Goal: Task Accomplishment & Management: Manage account settings

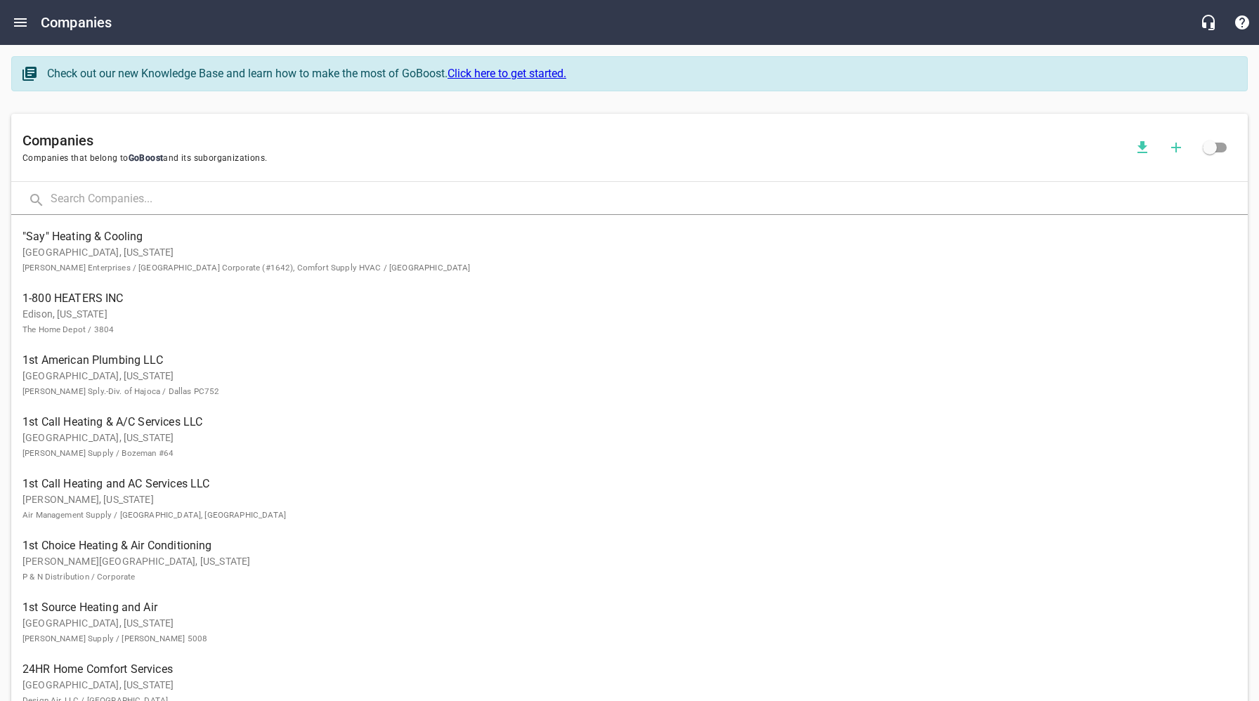
click at [165, 199] on input "text" at bounding box center [649, 200] width 1197 height 30
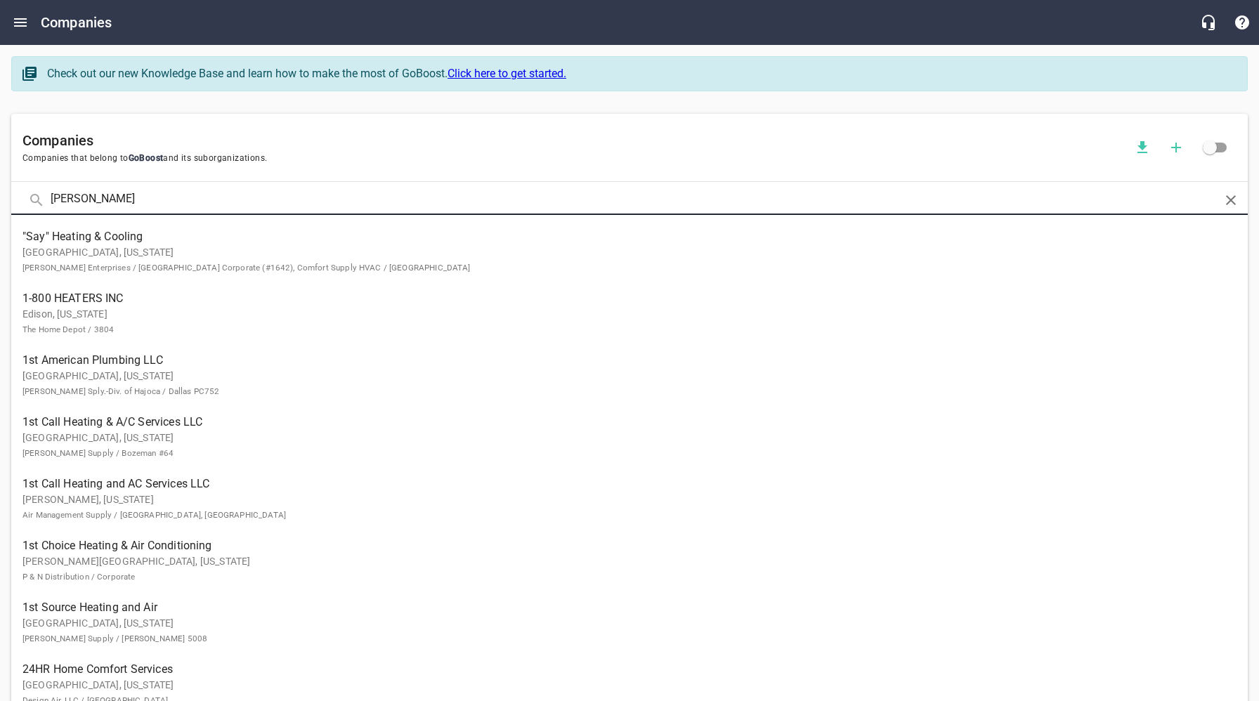
click button at bounding box center [0, 0] width 0 height 0
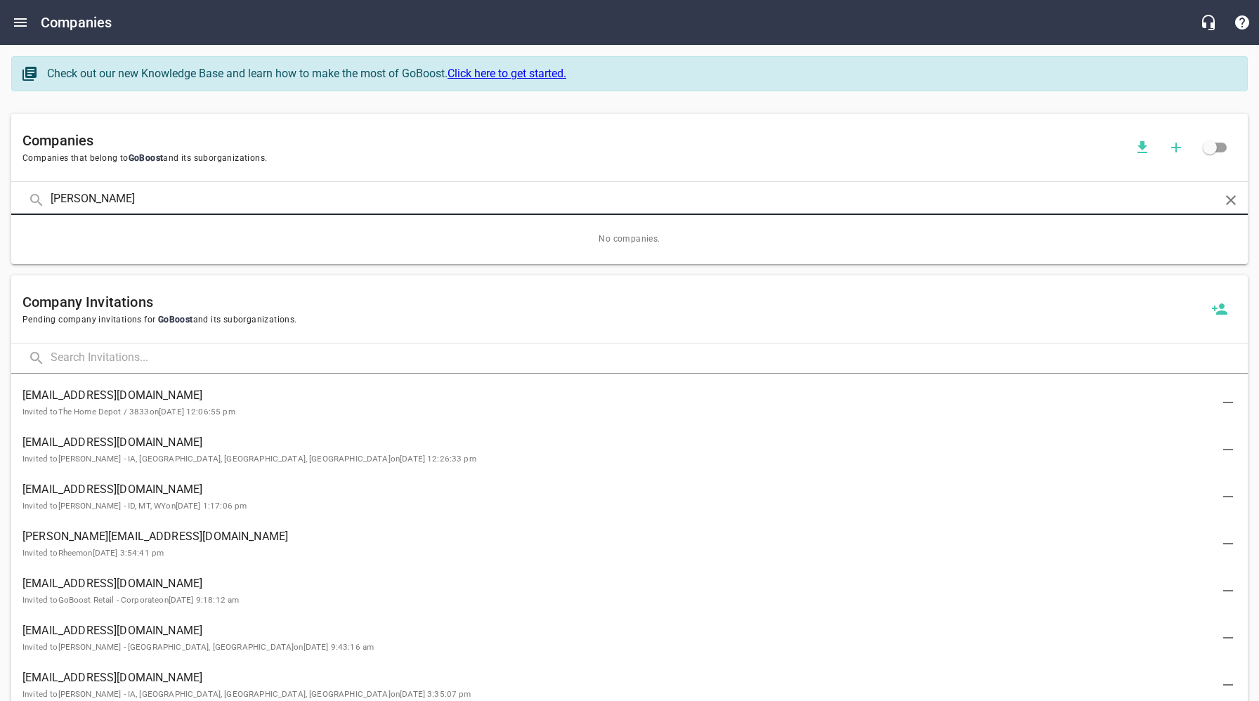
click button at bounding box center [0, 0] width 0 height 0
type input "[PERSON_NAME]"
click button at bounding box center [0, 0] width 0 height 0
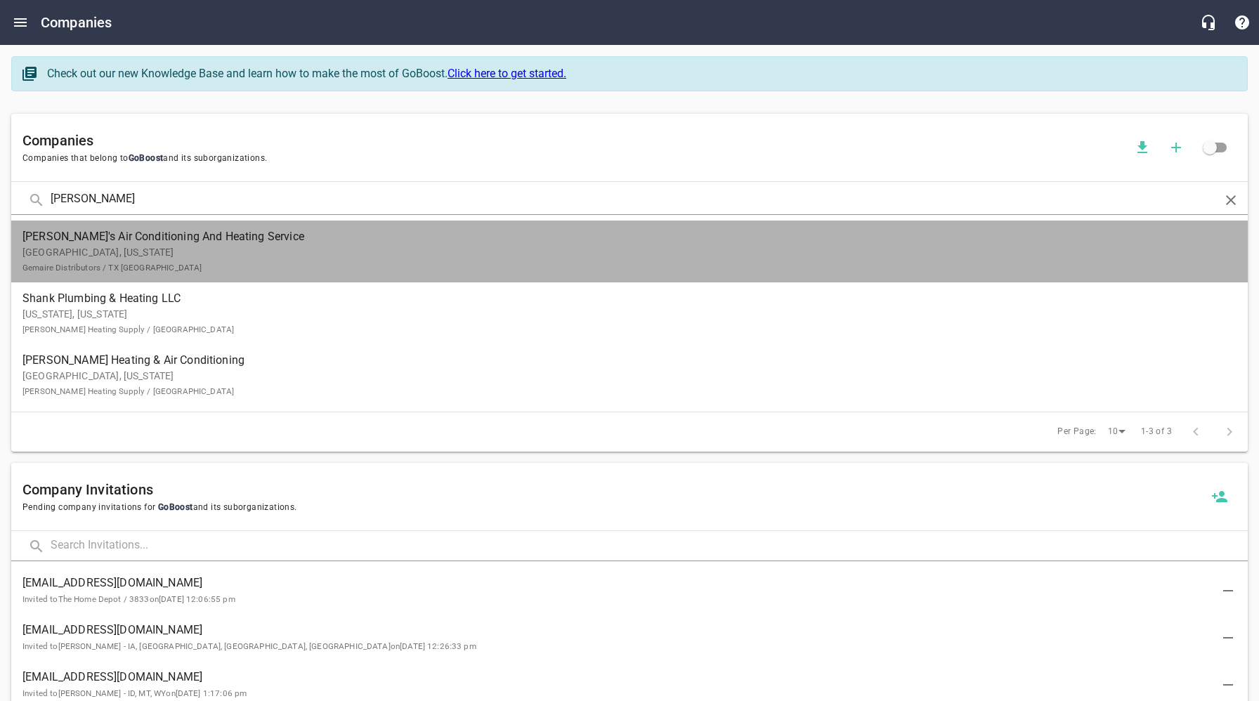
click at [98, 252] on p "[GEOGRAPHIC_DATA], [US_STATE] Gemaire Distributors / TX [GEOGRAPHIC_DATA]" at bounding box center [618, 260] width 1192 height 30
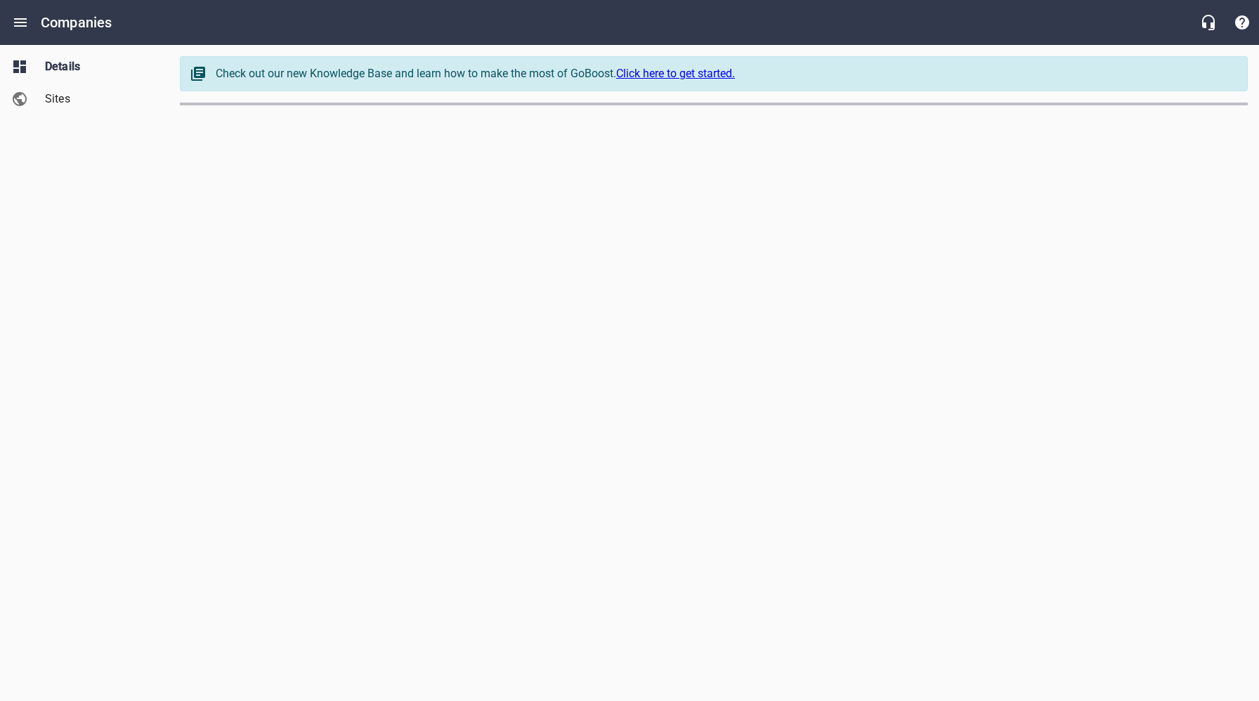
select select "[US_STATE]"
select select "62"
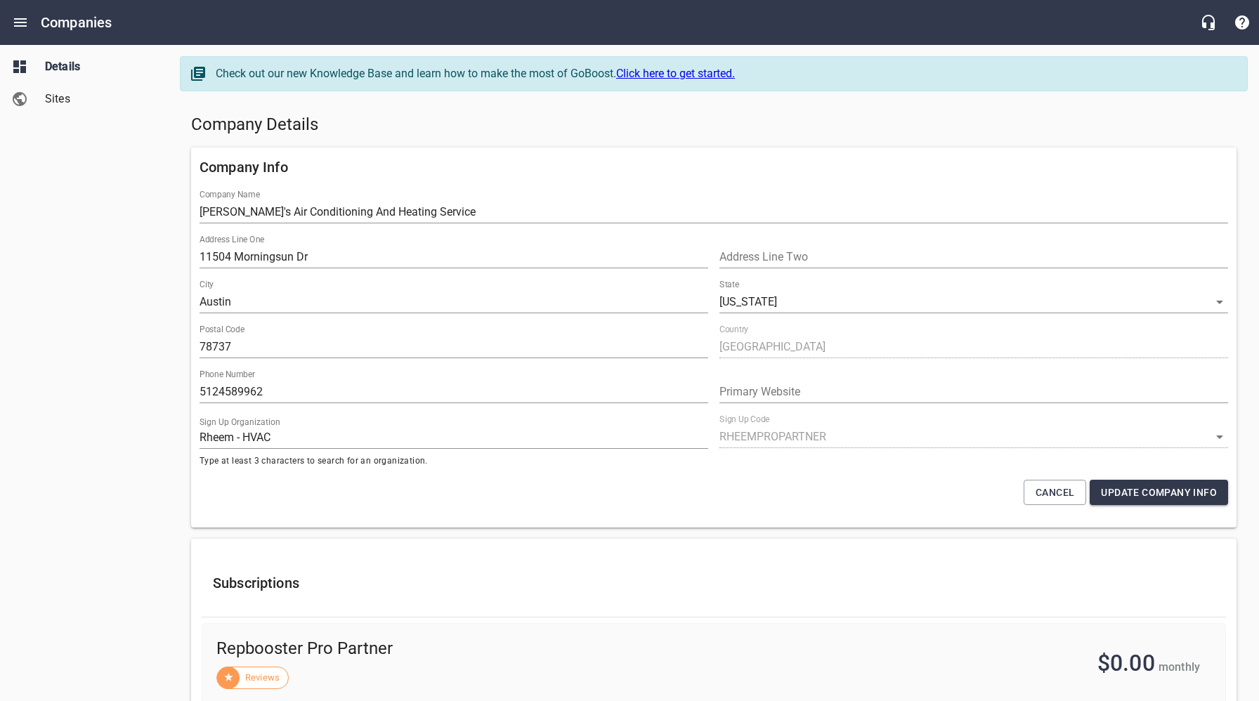
click at [117, 326] on div "Details Sites" at bounding box center [84, 350] width 169 height 701
click at [66, 105] on span "Sites" at bounding box center [98, 99] width 107 height 17
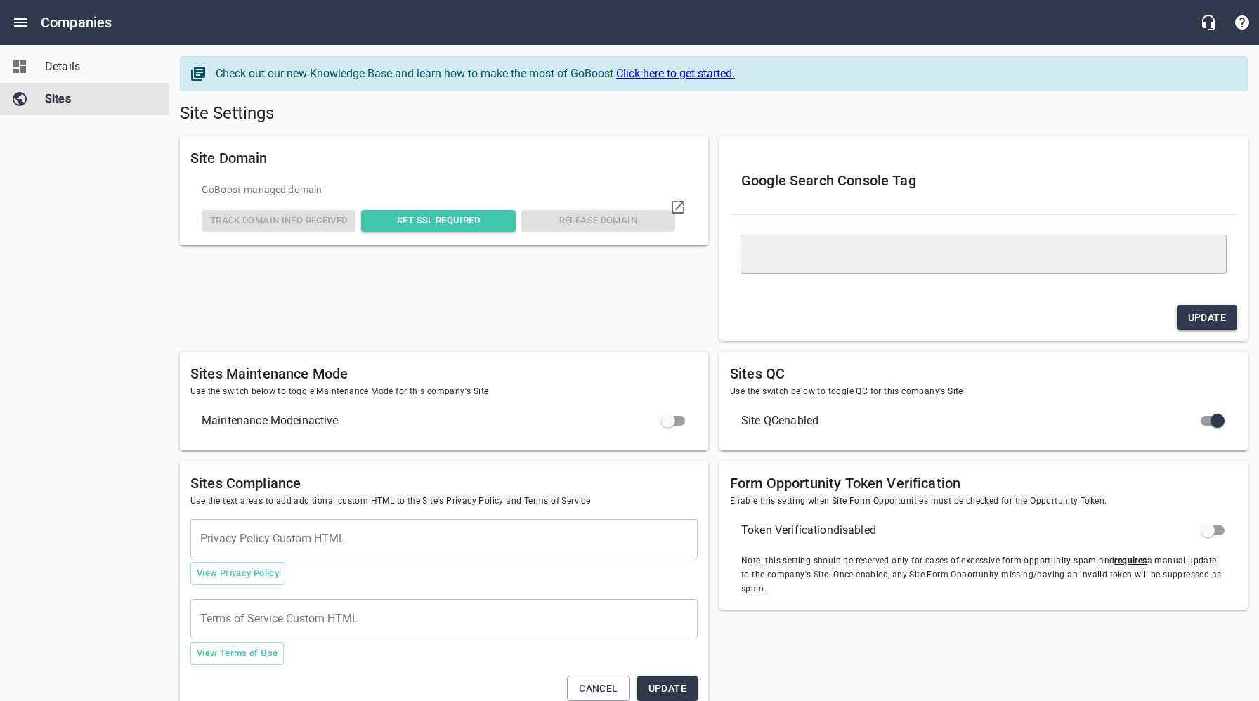
type textarea "<meta name="google-site-verification" content="jvZRdNGXUvIwp6DG6vAI6s0ij94M1kdX…"
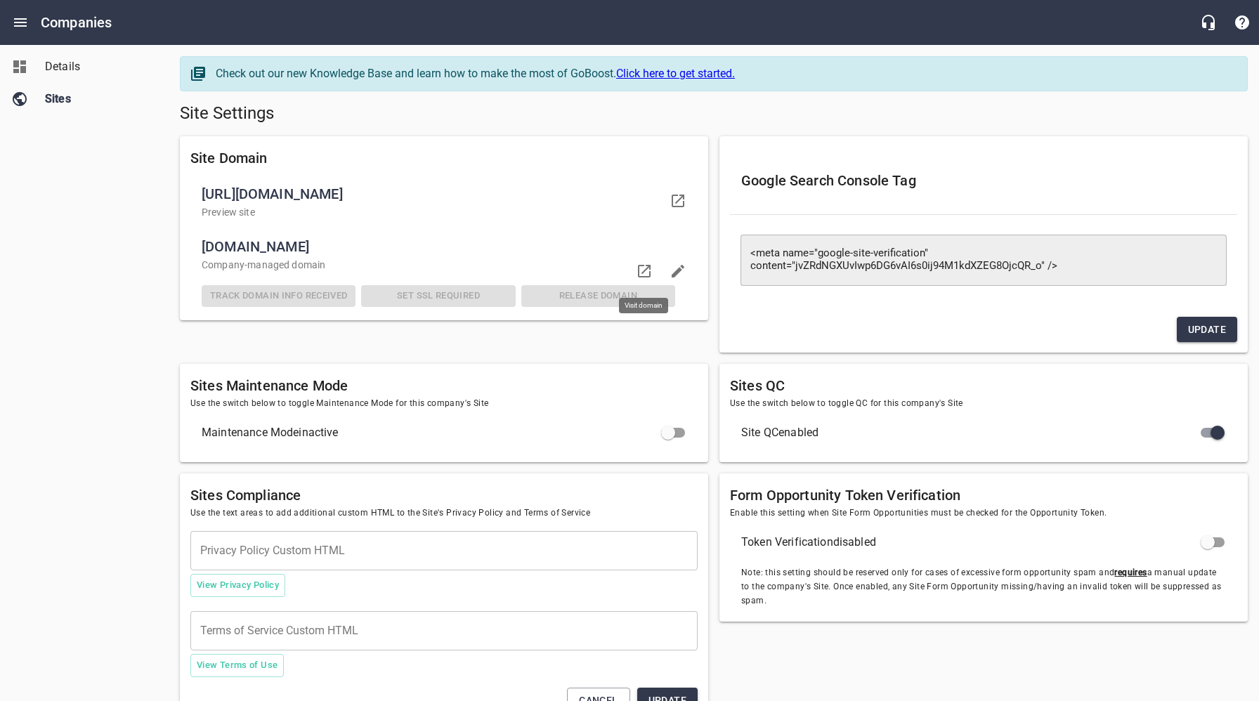
click at [649, 273] on icon at bounding box center [644, 271] width 17 height 17
drag, startPoint x: 602, startPoint y: 114, endPoint x: 590, endPoint y: 112, distance: 12.7
click at [599, 113] on h5 "Site Settings" at bounding box center [714, 114] width 1068 height 22
drag, startPoint x: 80, startPoint y: 69, endPoint x: 94, endPoint y: 69, distance: 14.1
click at [80, 69] on span "Details" at bounding box center [98, 66] width 107 height 17
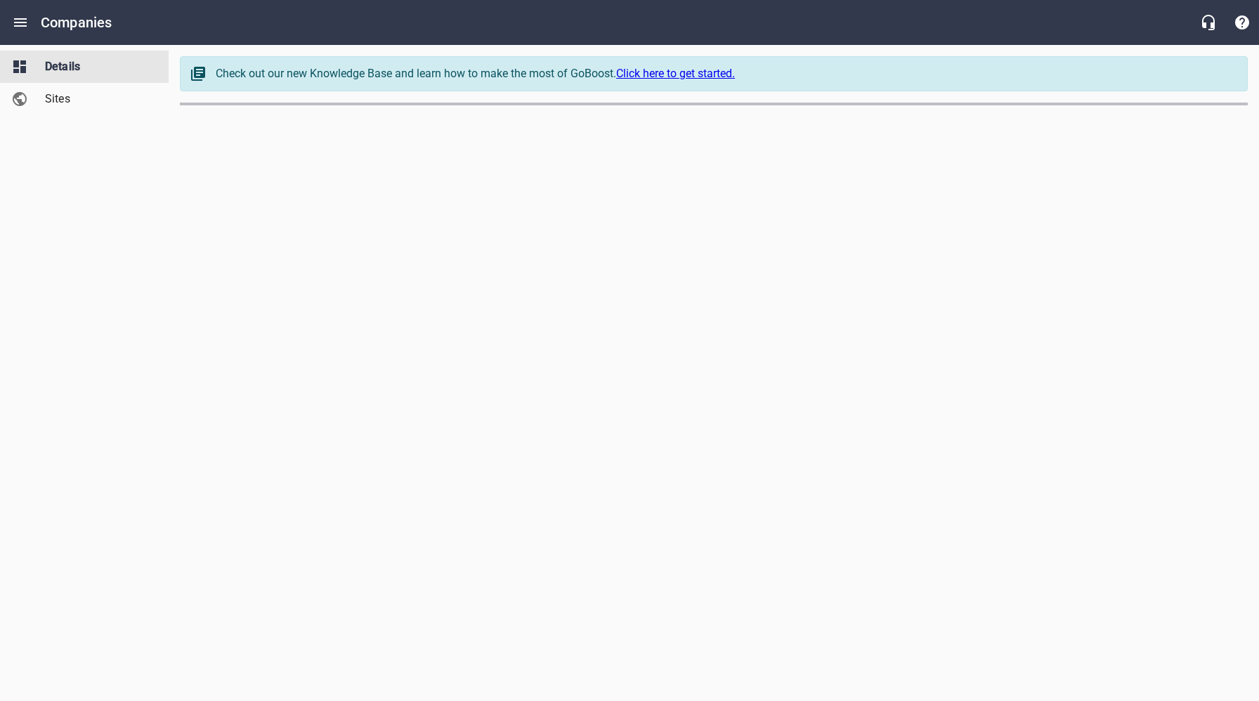
select select "[US_STATE]"
select select "62"
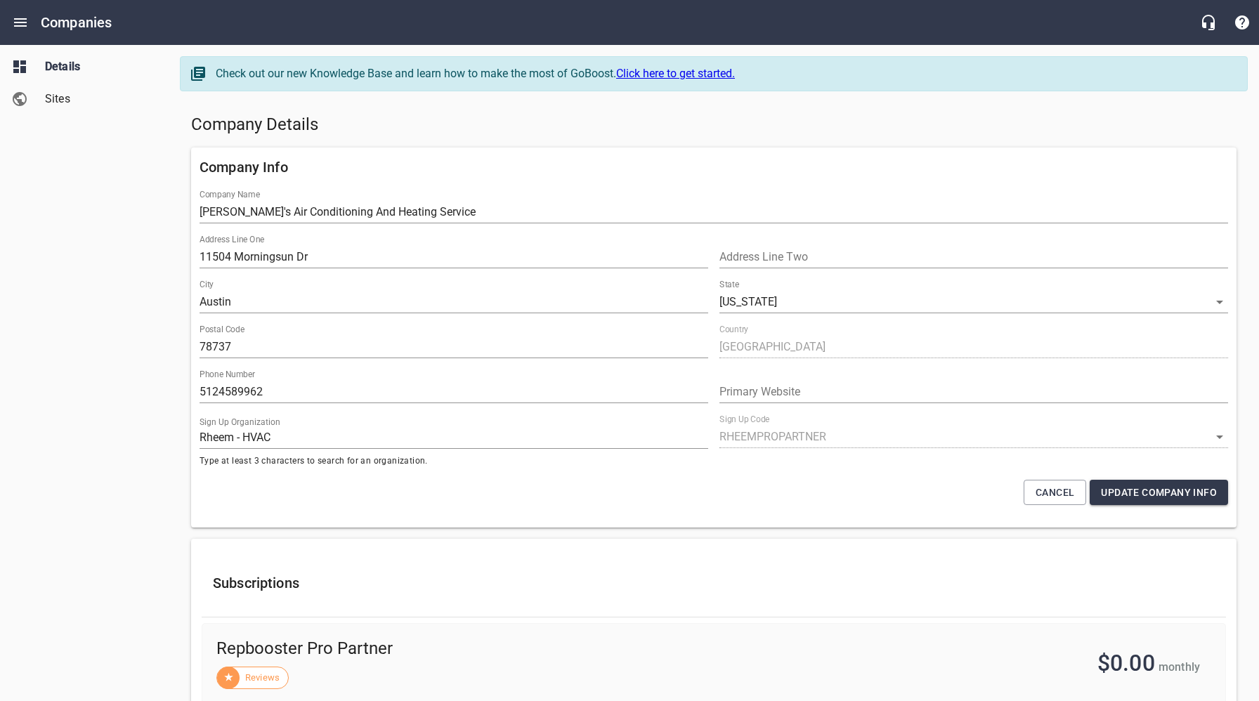
click at [919, 143] on div "Company Info Company Name [PERSON_NAME]'s Air Conditioning And Heating Service …" at bounding box center [714, 337] width 1057 height 391
click at [17, 22] on icon "Open drawer" at bounding box center [20, 22] width 13 height 8
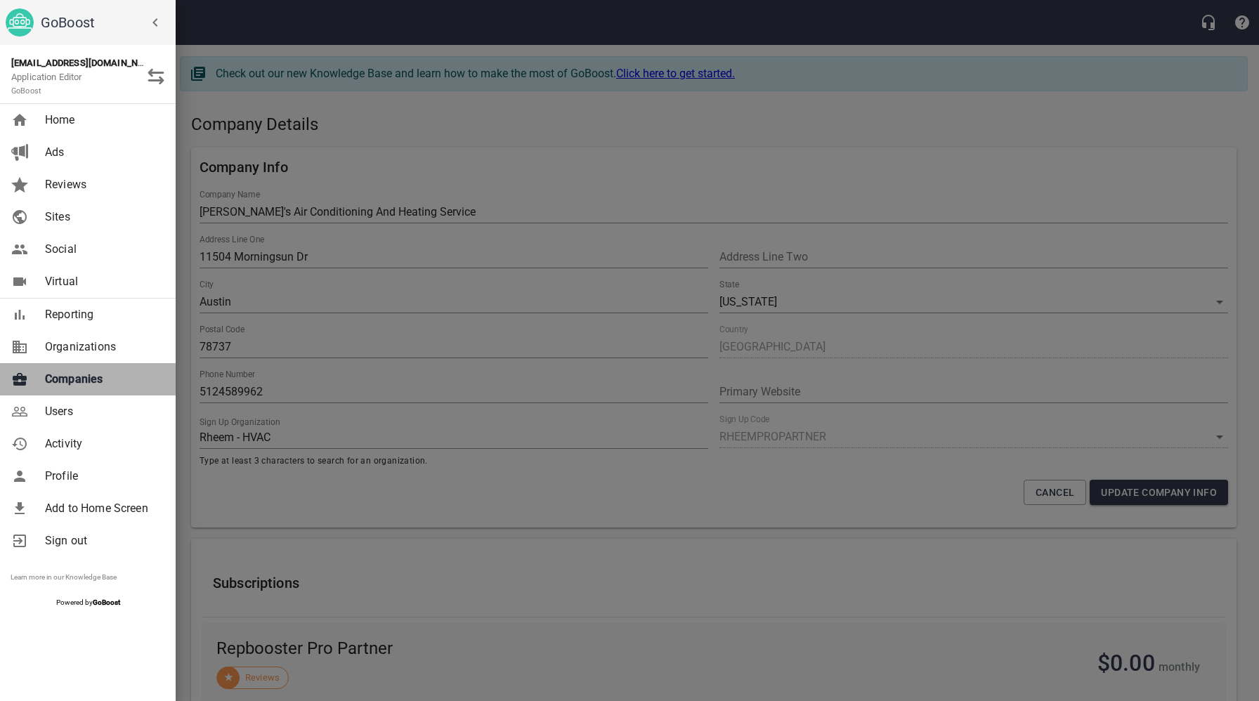
click at [84, 382] on span "Companies" at bounding box center [102, 379] width 114 height 17
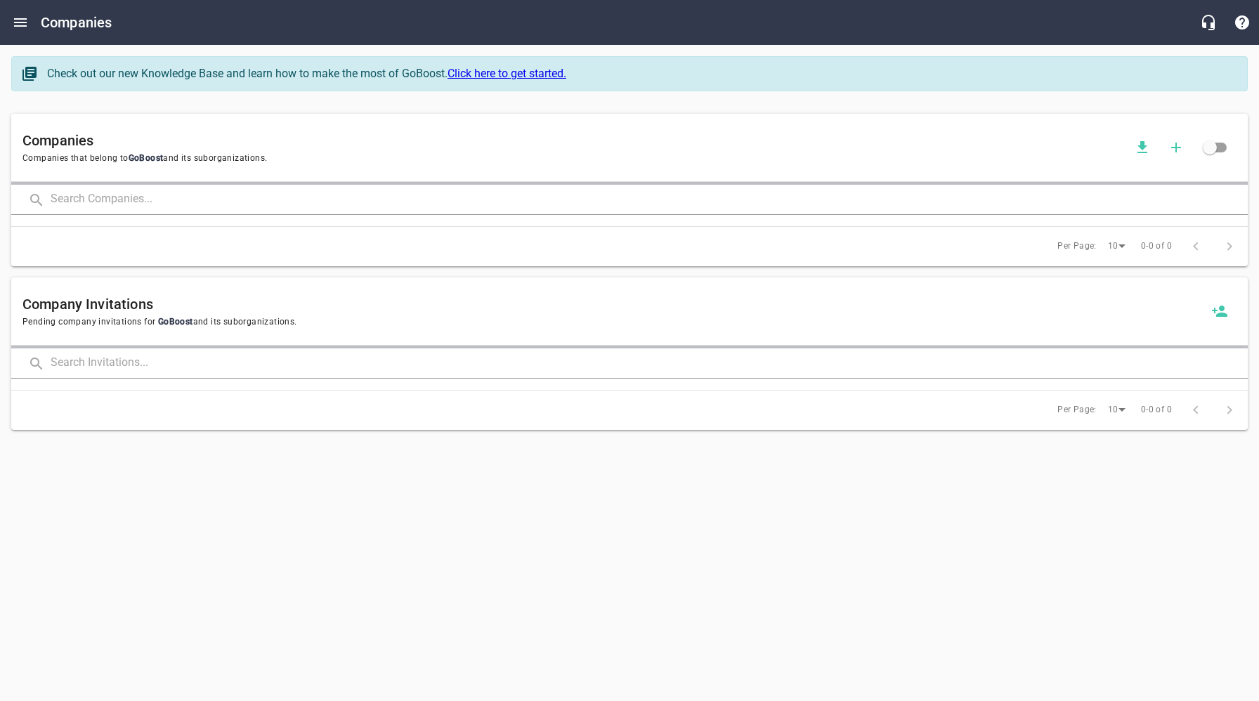
click at [209, 200] on input "text" at bounding box center [649, 200] width 1197 height 30
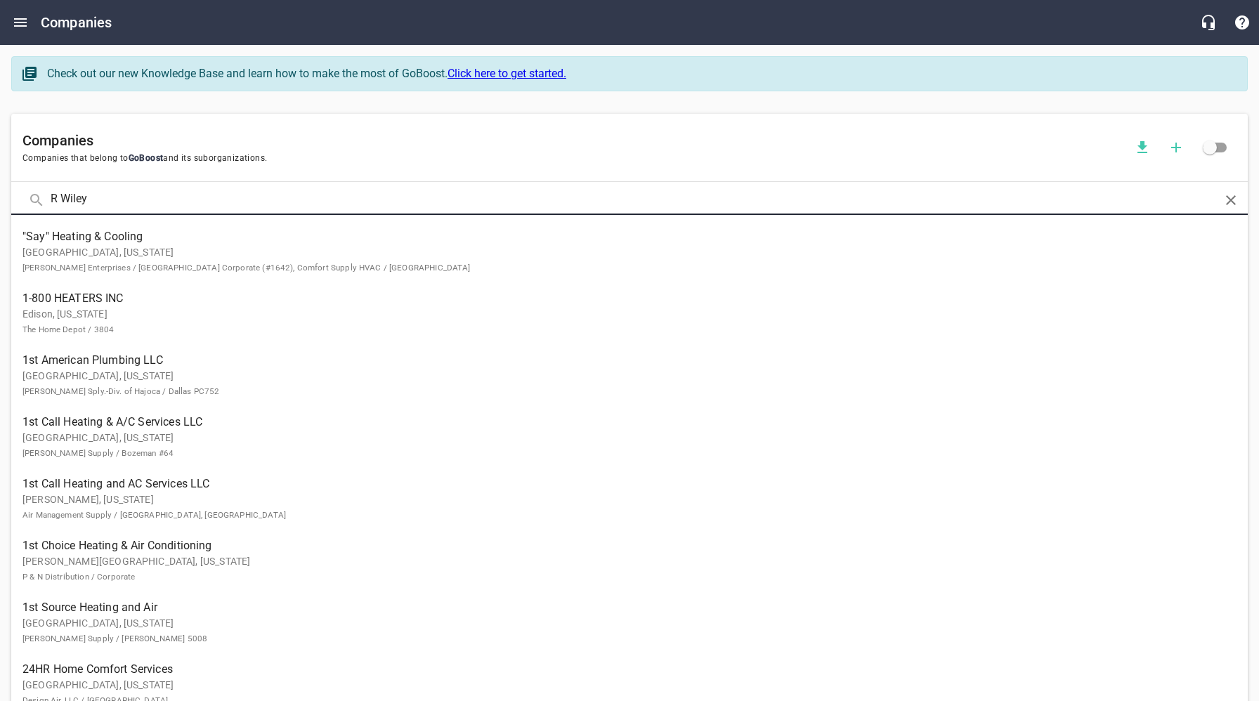
type input "R Wiley"
click button at bounding box center [0, 0] width 0 height 0
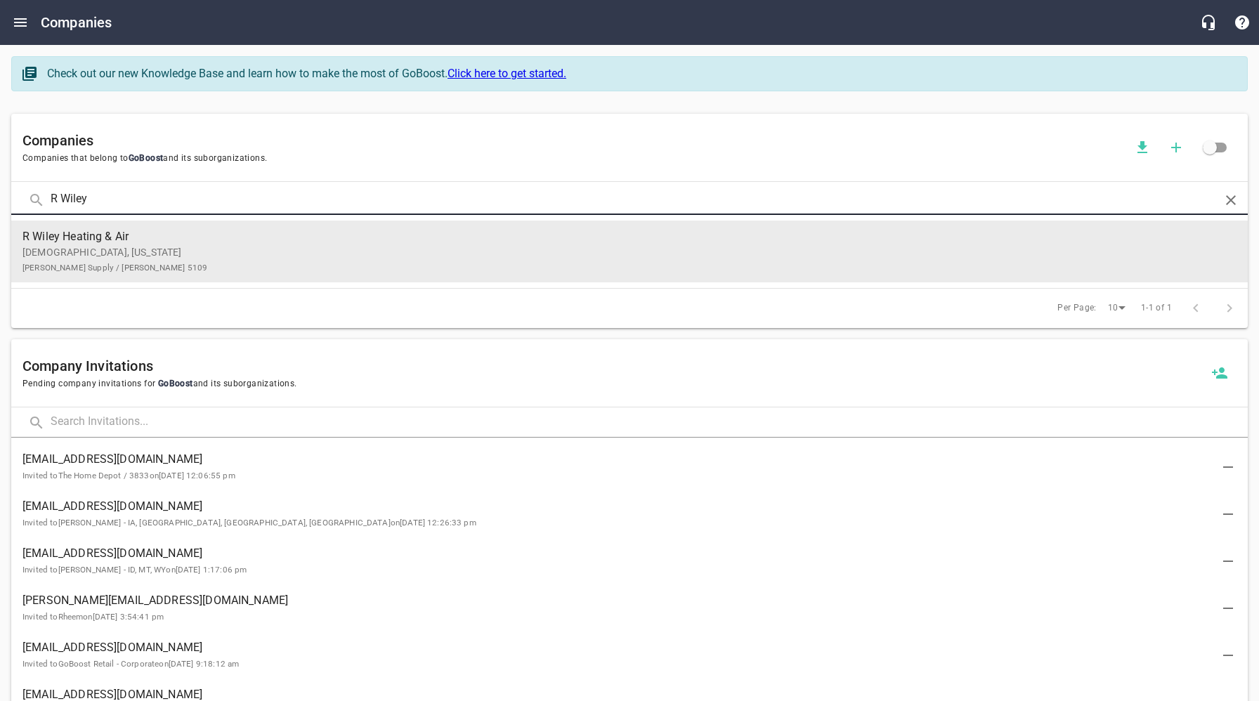
click at [193, 254] on p "[DEMOGRAPHIC_DATA], [US_STATE][PERSON_NAME] Supply / [PERSON_NAME] 5109" at bounding box center [618, 260] width 1192 height 30
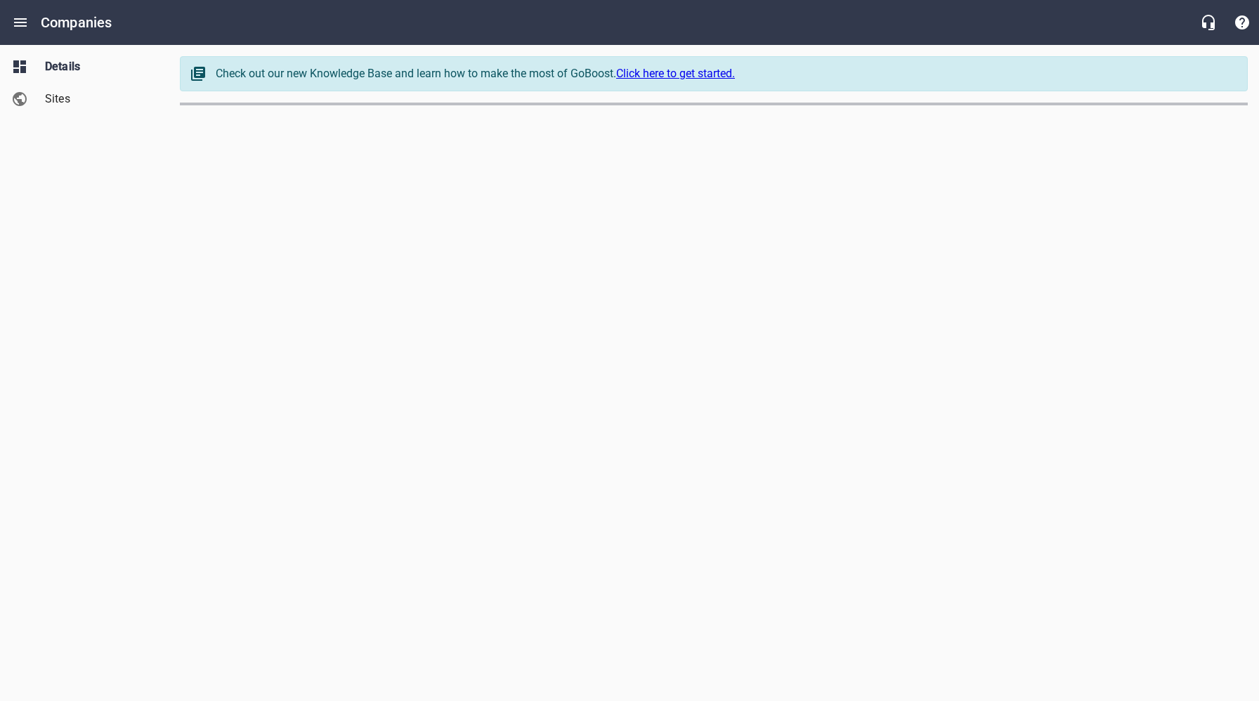
select select "[US_STATE]"
select select "62"
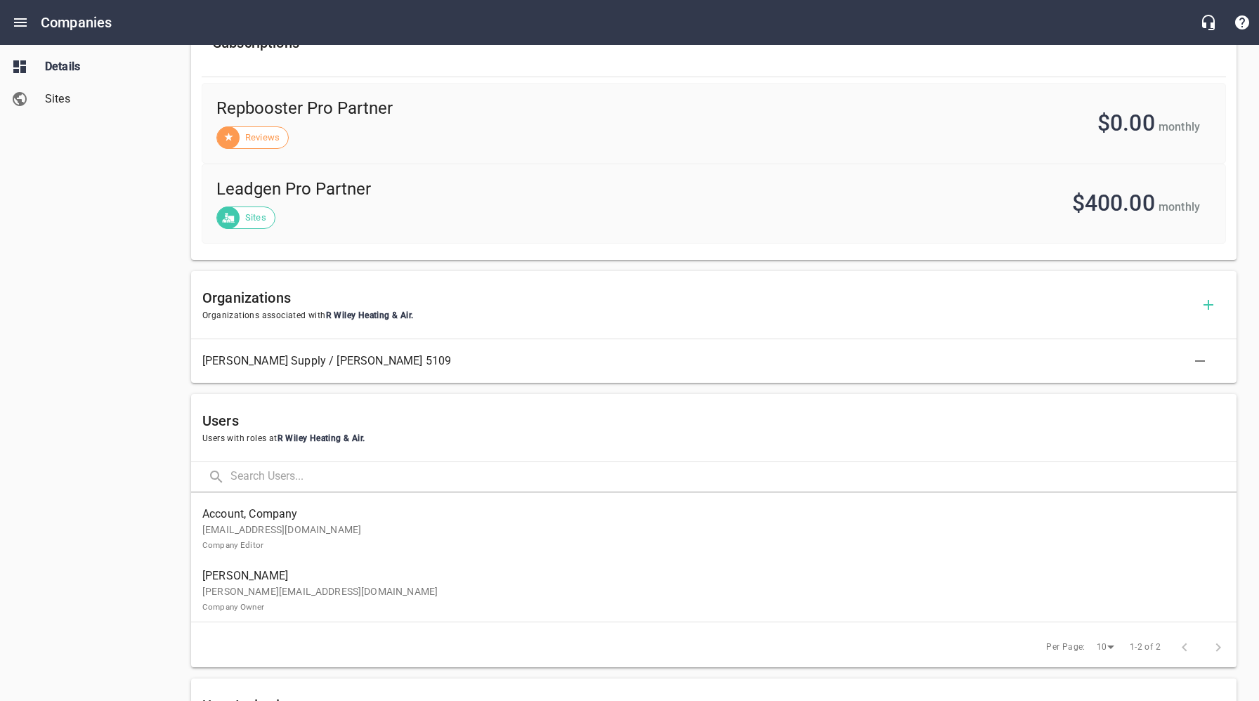
scroll to position [548, 0]
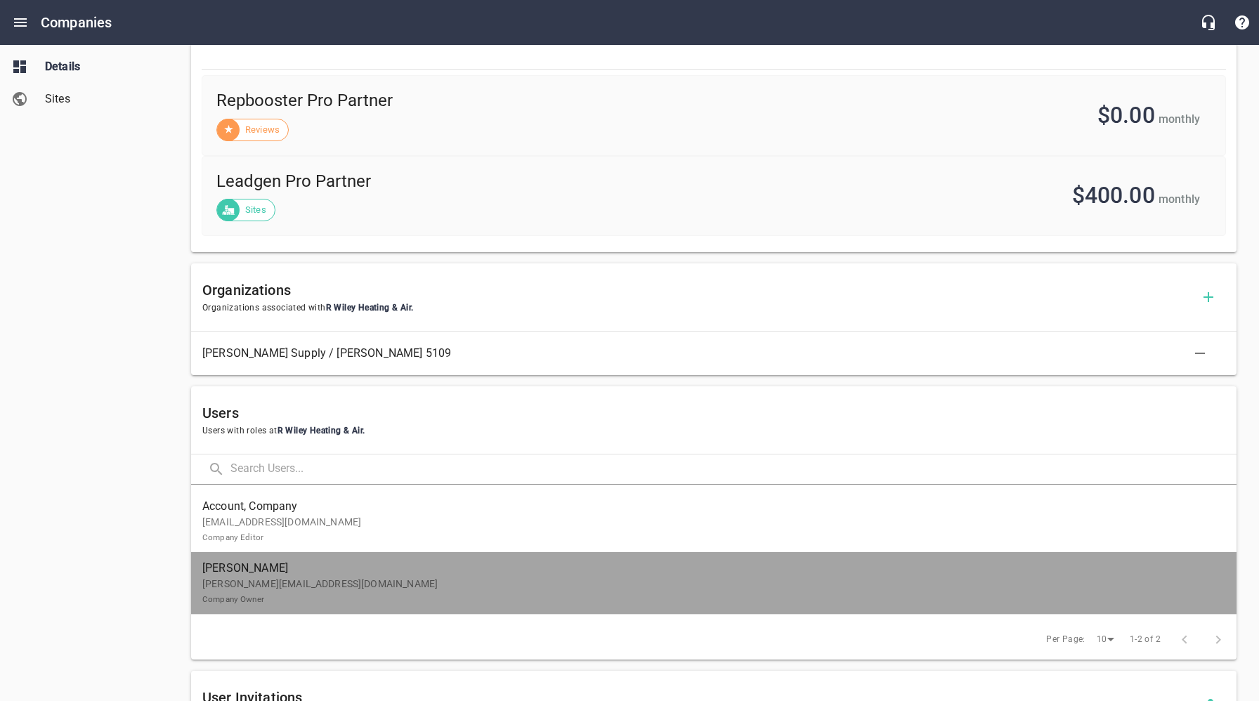
drag, startPoint x: 279, startPoint y: 586, endPoint x: 267, endPoint y: 576, distance: 15.5
click at [279, 586] on p "[PERSON_NAME][EMAIL_ADDRESS][DOMAIN_NAME] Company Owner" at bounding box center [708, 592] width 1012 height 30
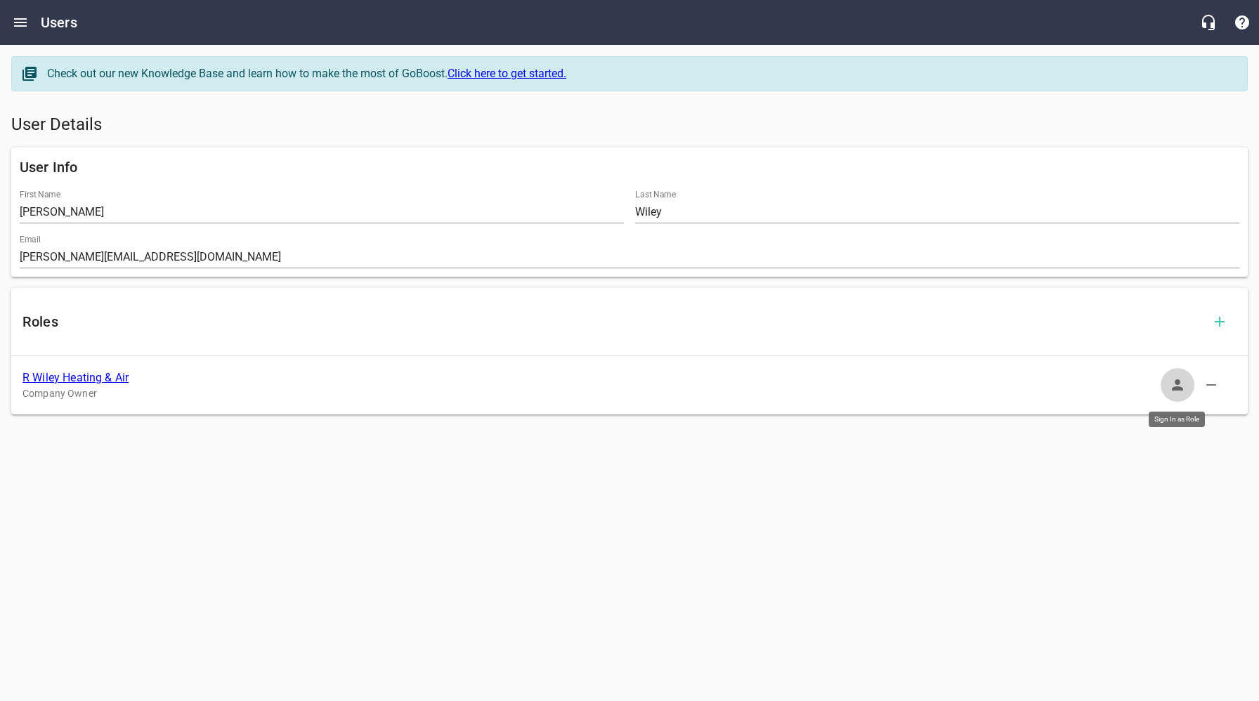
click at [1185, 382] on icon "button" at bounding box center [1177, 385] width 17 height 17
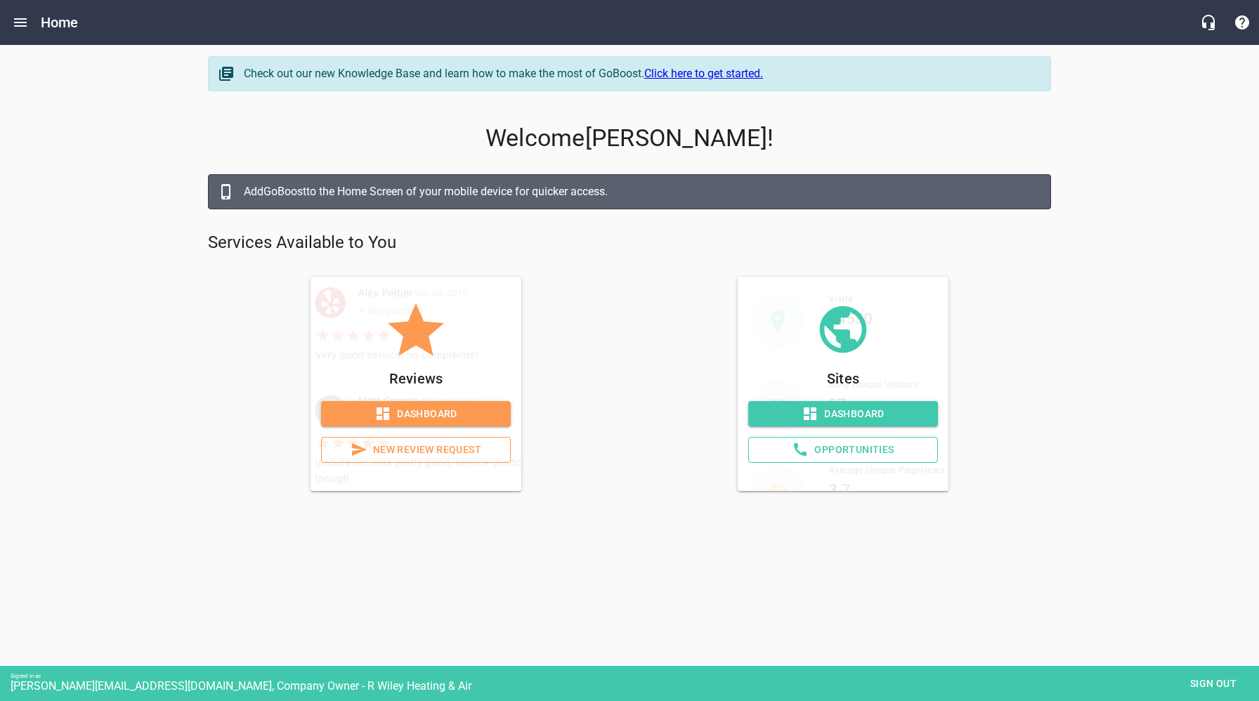
click at [836, 450] on span "Opportunities" at bounding box center [843, 450] width 166 height 18
